Goal: Register for event/course

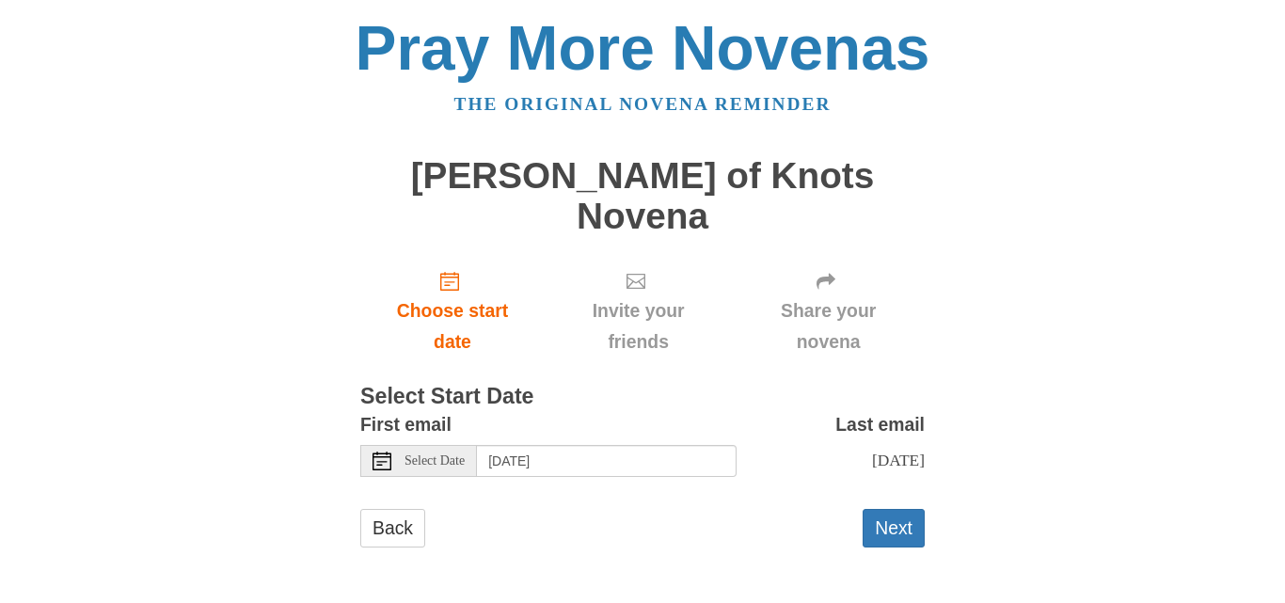
click at [452, 454] on span "Select Date" at bounding box center [435, 460] width 60 height 13
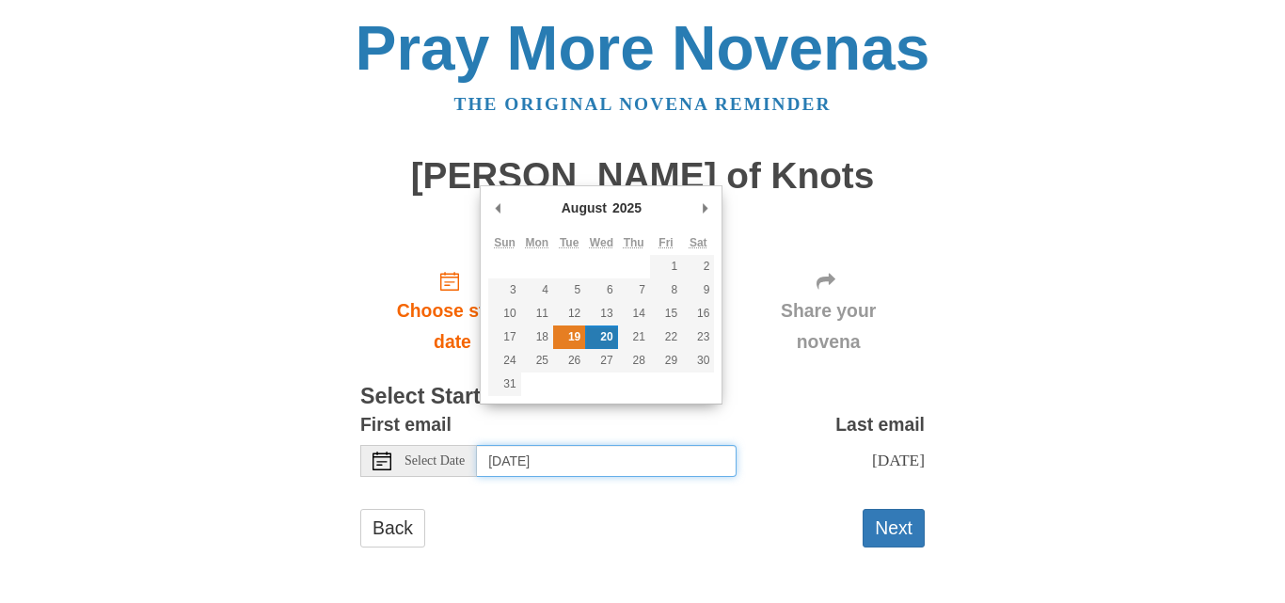
type input "Tuesday, August 19th"
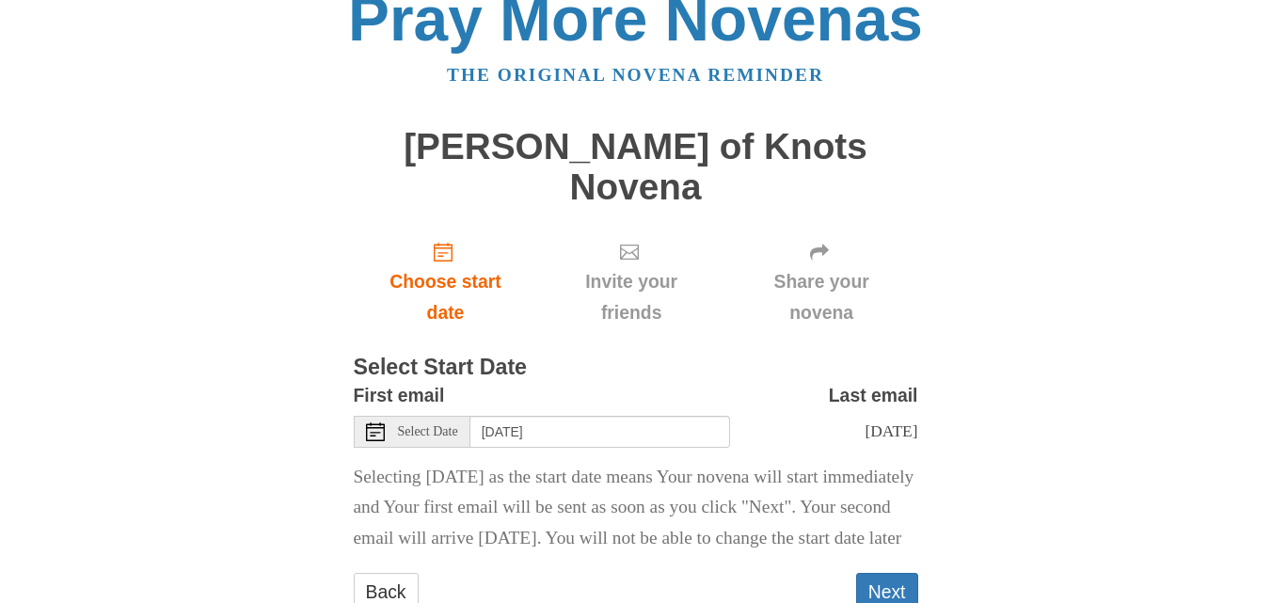
scroll to position [31, 0]
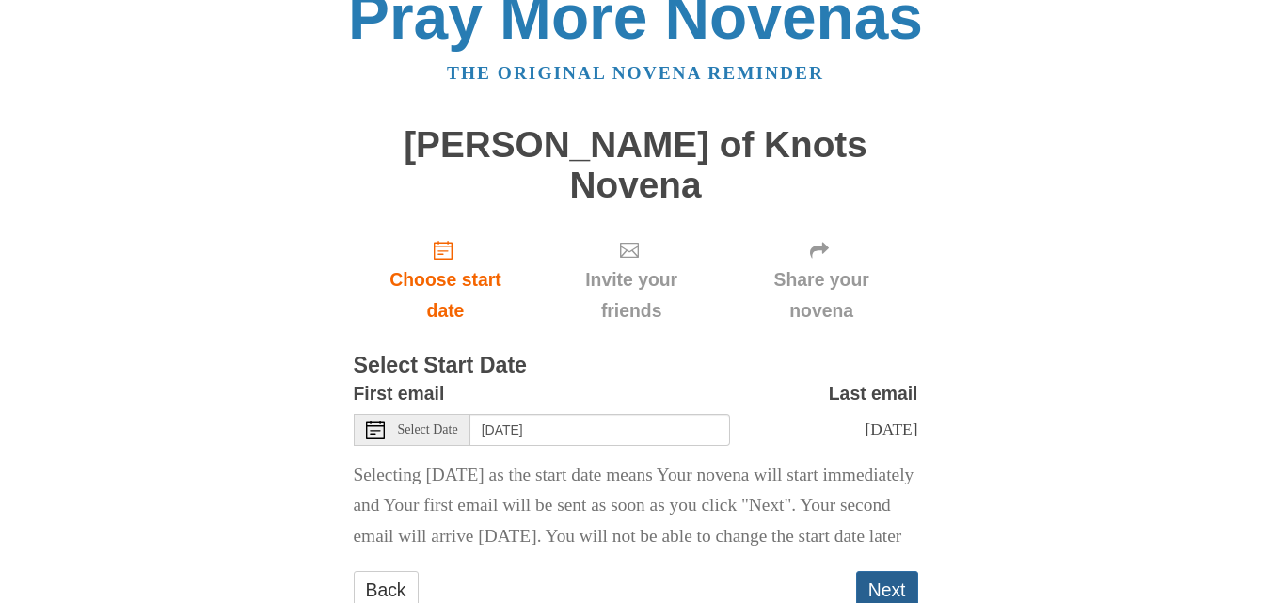
click at [893, 574] on button "Next" at bounding box center [887, 590] width 62 height 39
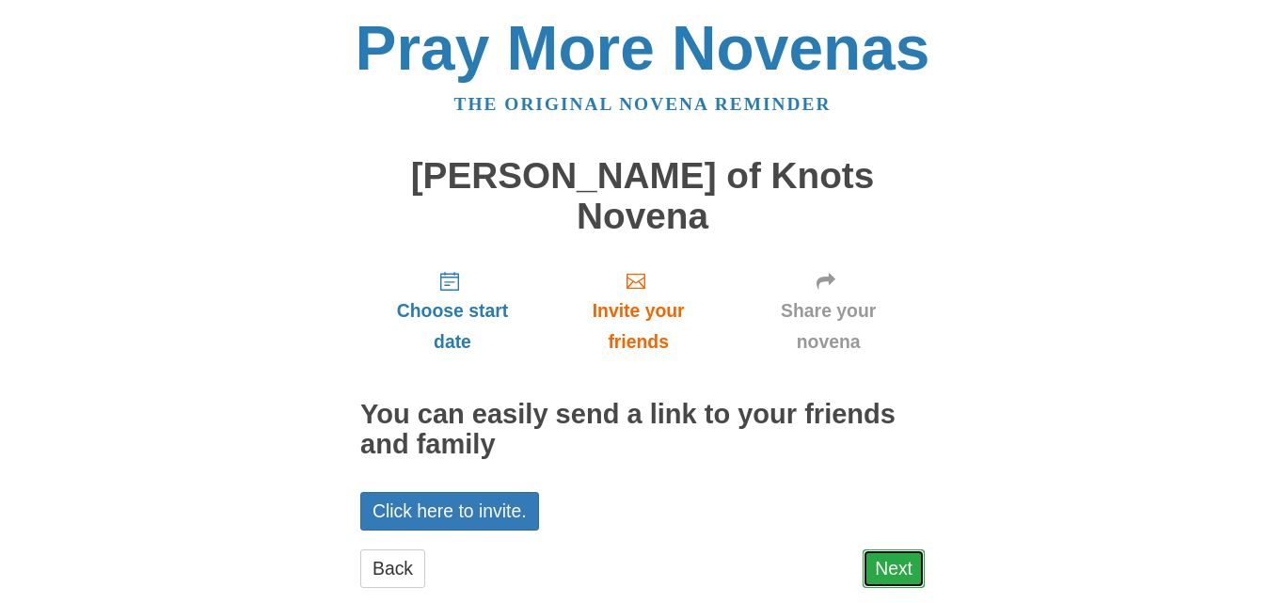
click at [882, 549] on link "Next" at bounding box center [894, 568] width 62 height 39
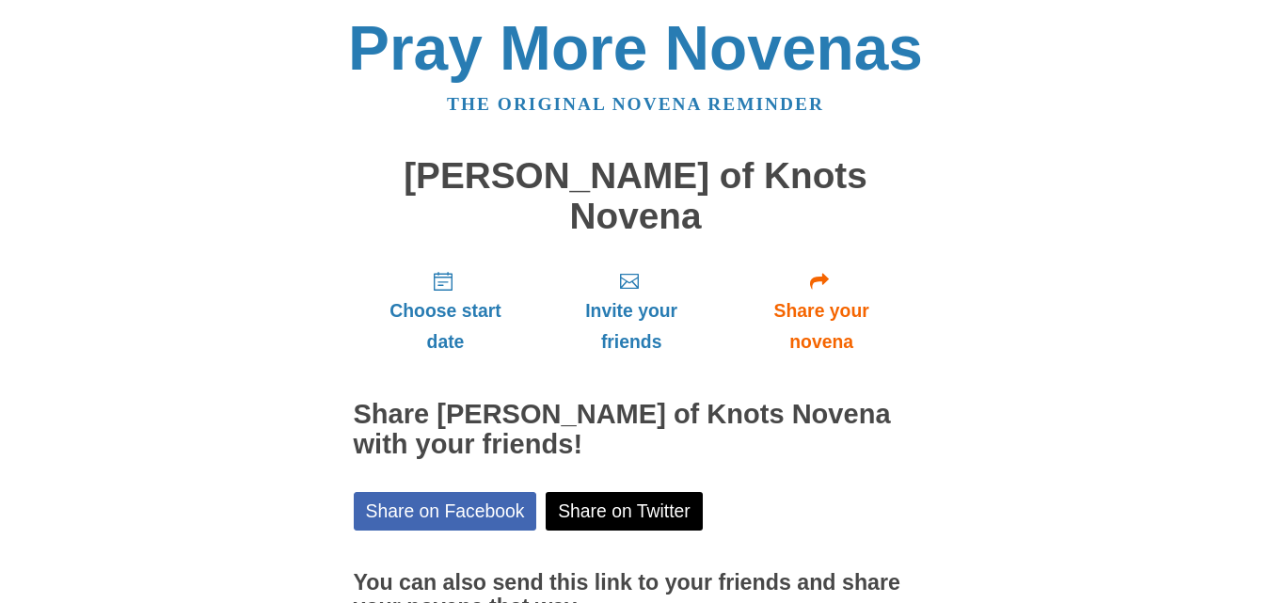
drag, startPoint x: 1268, startPoint y: 375, endPoint x: 1283, endPoint y: 410, distance: 37.9
click at [1270, 410] on html "Pray More Novenas The original novena reminder Mary Undoer of Knots Novena Choo…" at bounding box center [635, 398] width 1271 height 796
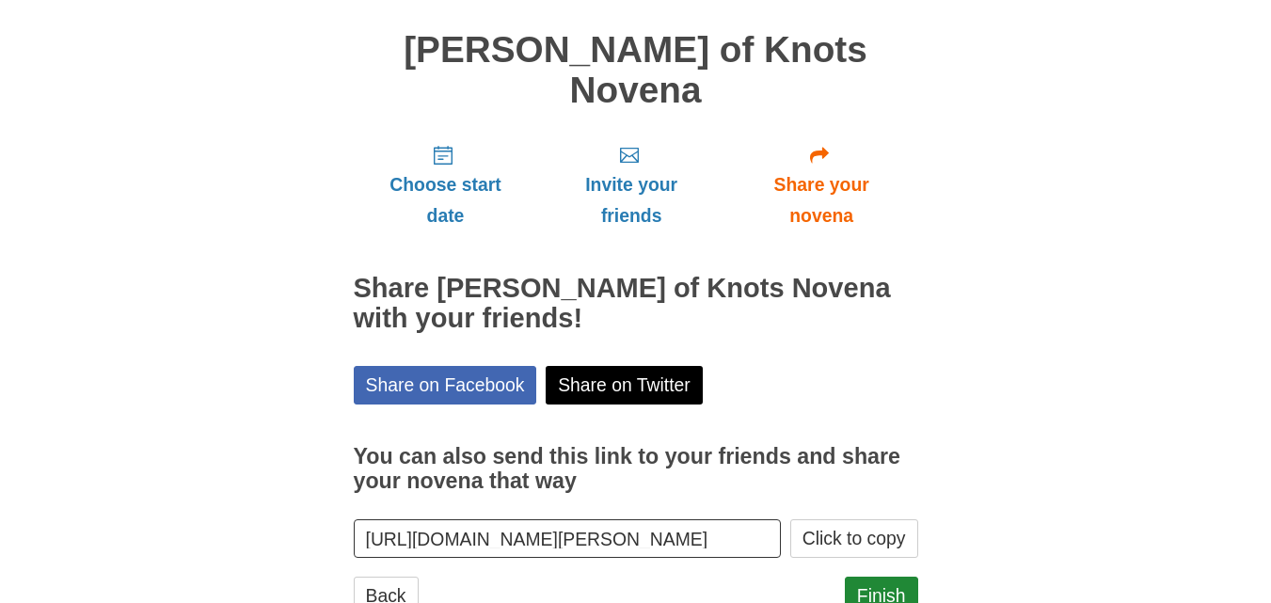
scroll to position [152, 0]
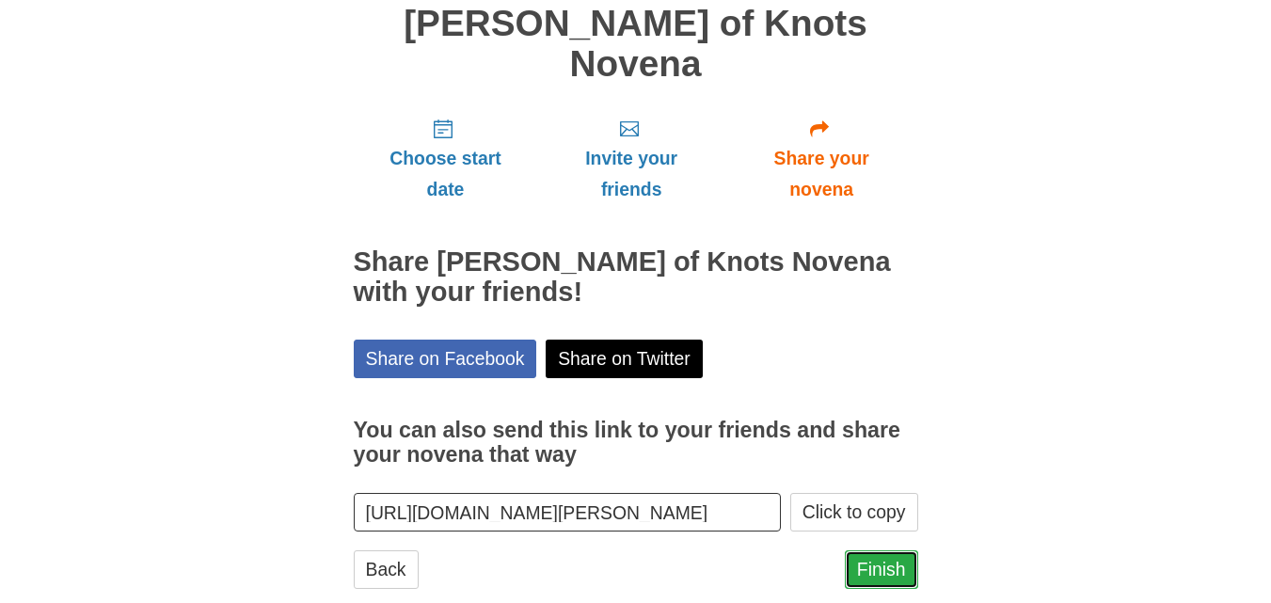
click at [900, 550] on link "Finish" at bounding box center [881, 569] width 73 height 39
